Goal: Task Accomplishment & Management: Manage account settings

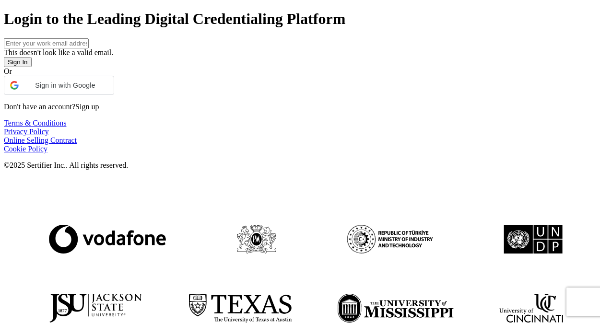
click at [89, 48] on input "text" at bounding box center [46, 43] width 85 height 10
type input "[EMAIL_ADDRESS][DOMAIN_NAME]"
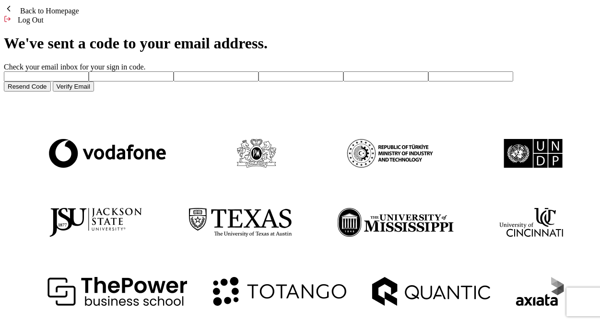
click at [56, 81] on div "Check your email inbox for your sign in code." at bounding box center [300, 72] width 592 height 19
paste input "8"
type input "8"
type input "2"
type input "6"
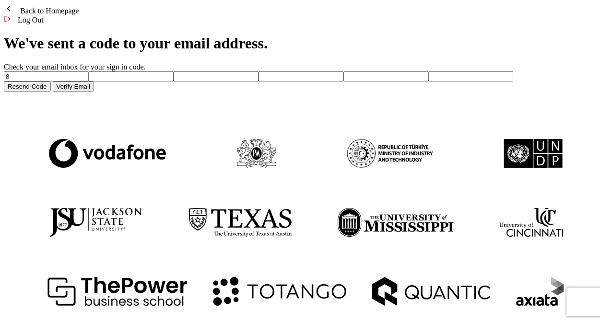
type input "7"
type input "0"
type input "1"
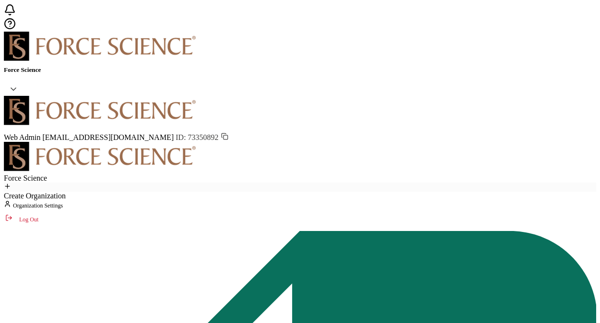
paste input "[EMAIL_ADDRESS][DOMAIN_NAME]"
type input "[EMAIL_ADDRESS][DOMAIN_NAME]"
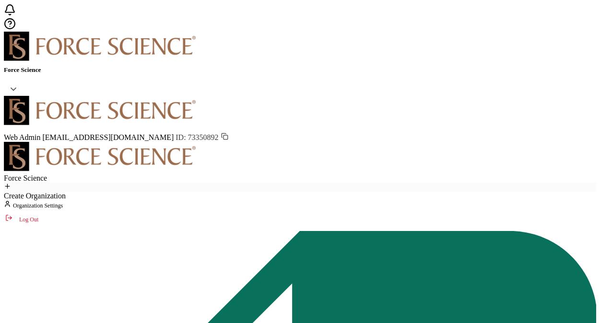
paste input "[PERSON_NAME][EMAIL_ADDRESS][PERSON_NAME][DOMAIN_NAME]"
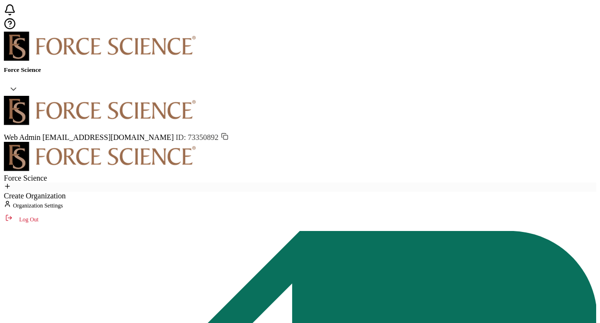
paste input "[EMAIL_ADDRESS][DOMAIN_NAME]"
type input "[EMAIL_ADDRESS][DOMAIN_NAME]"
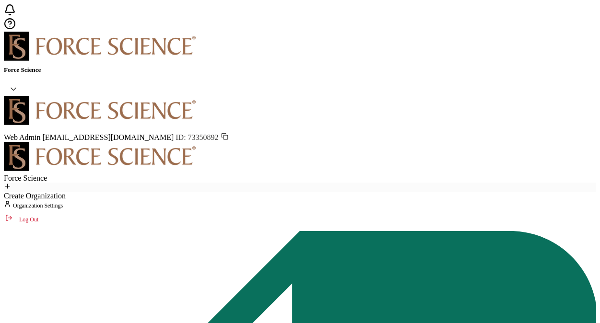
scroll to position [58, 0]
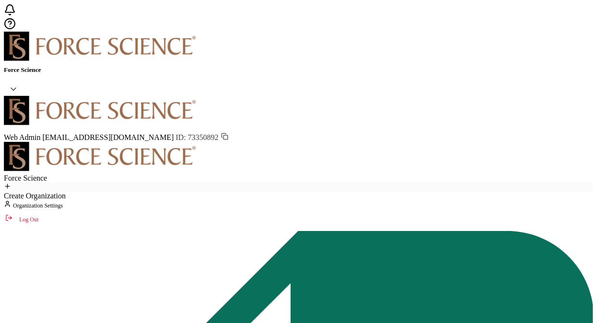
paste input "1"
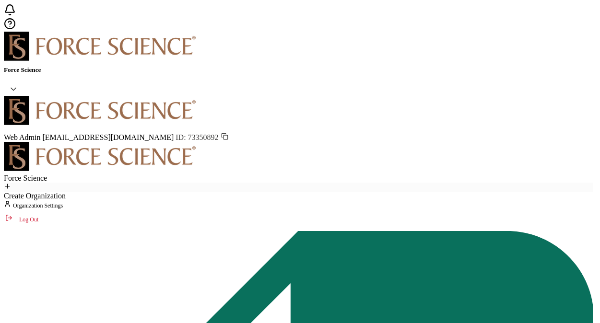
type input "[EMAIL_ADDRESS][DOMAIN_NAME]"
